Goal: Check status: Check status

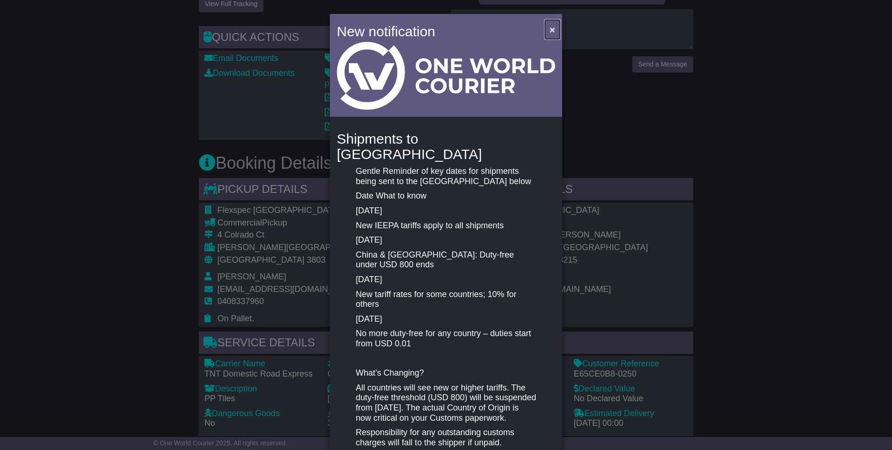
click at [550, 25] on span "×" at bounding box center [553, 29] width 6 height 11
click at [551, 26] on span "×" at bounding box center [553, 29] width 6 height 11
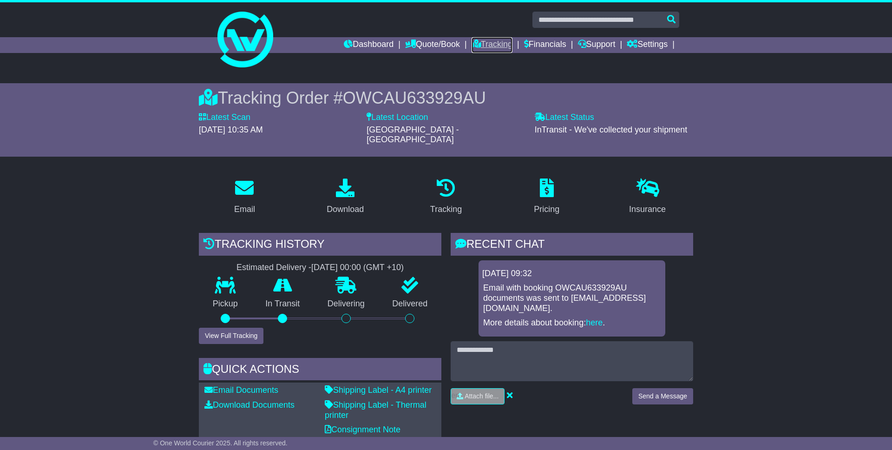
click at [487, 47] on link "Tracking" at bounding box center [491, 45] width 41 height 16
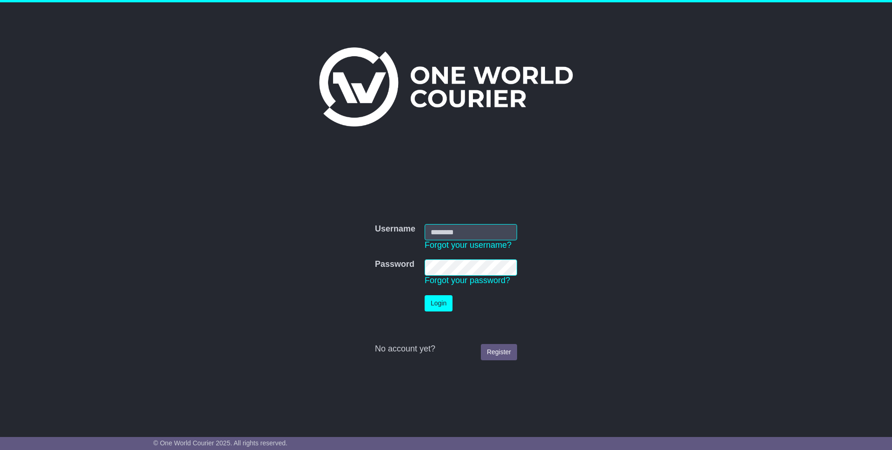
type input "**********"
click at [443, 308] on button "Login" at bounding box center [439, 303] width 28 height 16
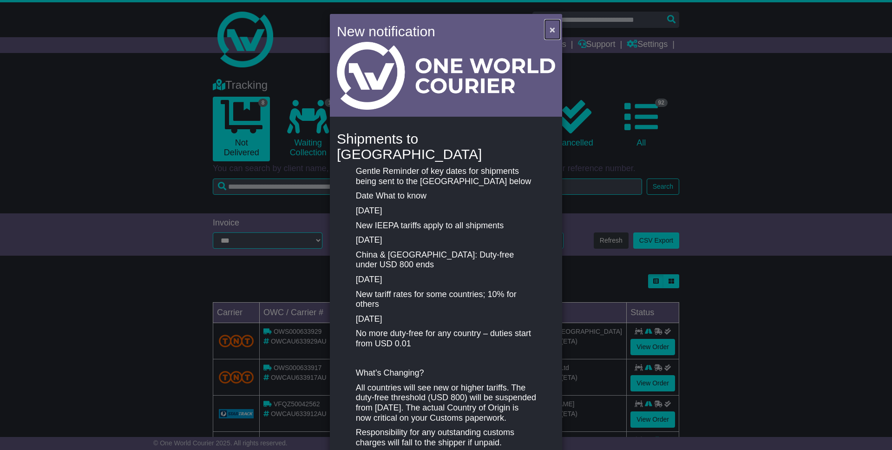
click at [550, 24] on span "×" at bounding box center [553, 29] width 6 height 11
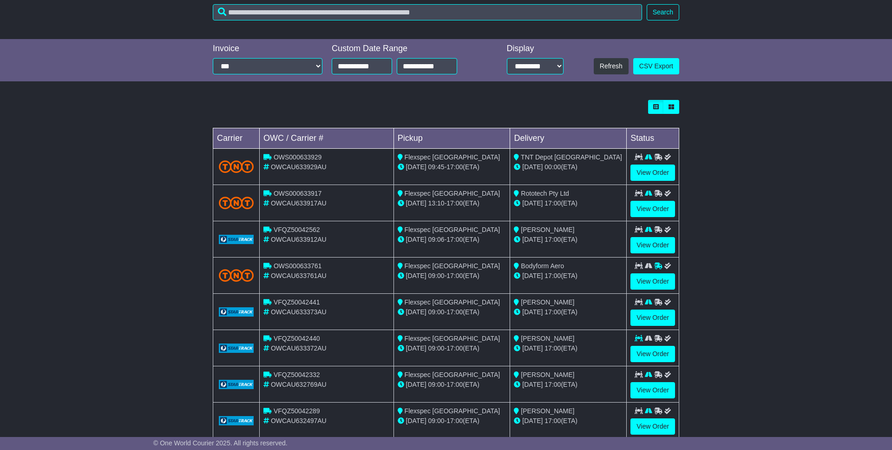
scroll to position [196, 0]
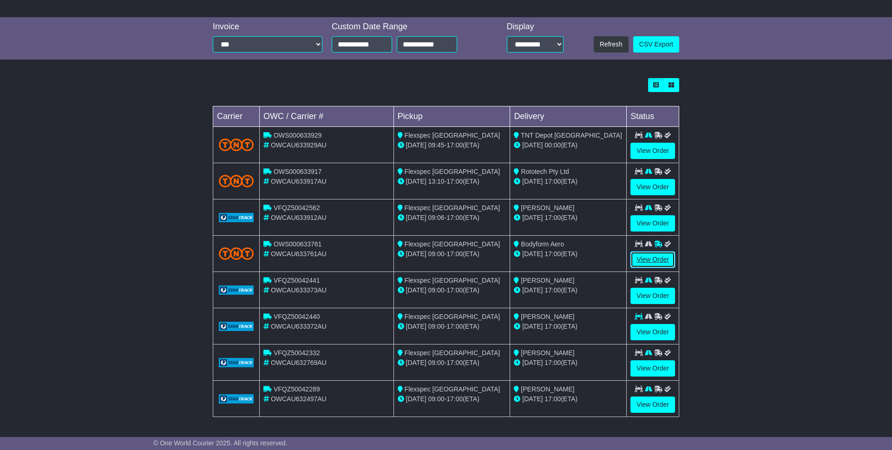
click at [653, 259] on link "View Order" at bounding box center [652, 259] width 45 height 16
